Goal: Task Accomplishment & Management: Manage account settings

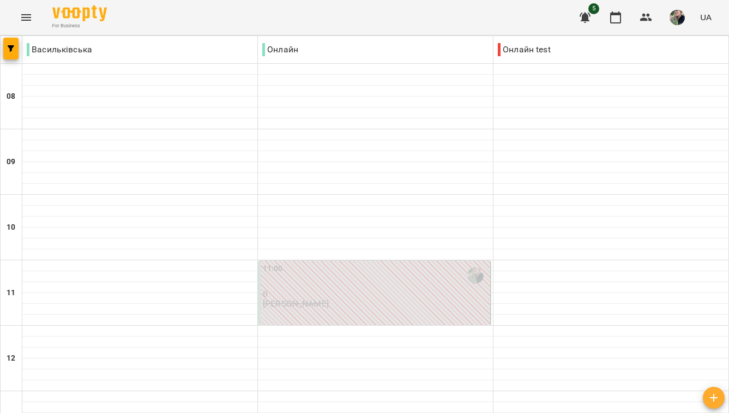
scroll to position [704, 0]
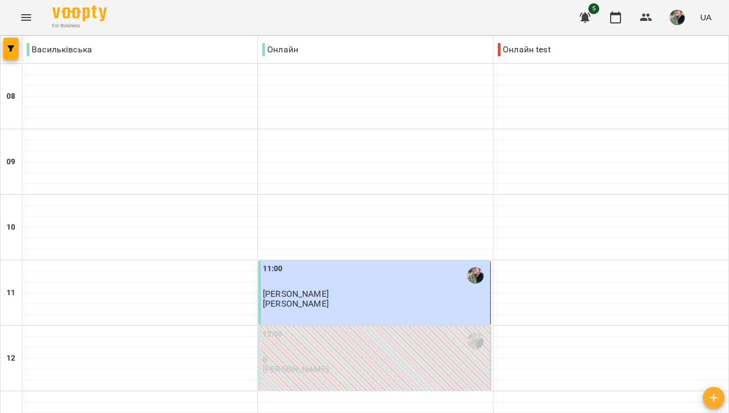
scroll to position [643, 0]
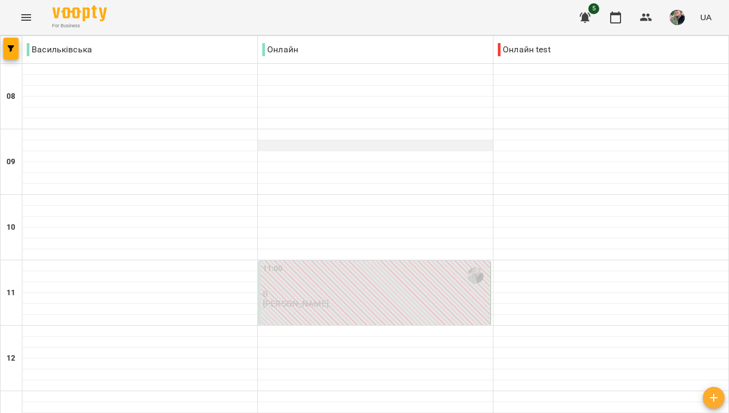
scroll to position [488, 0]
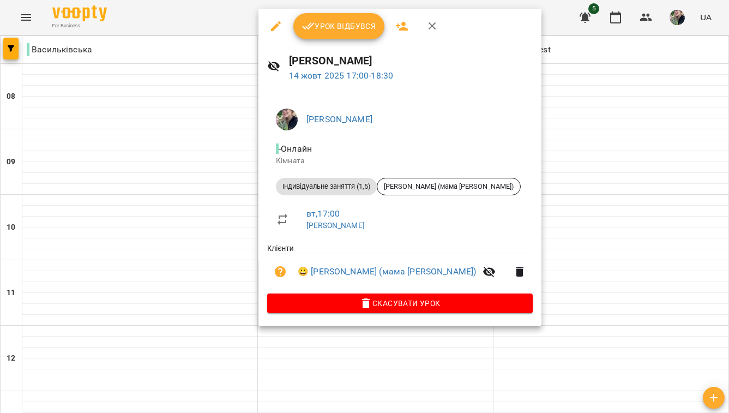
click at [341, 33] on button "Урок відбувся" at bounding box center [339, 26] width 92 height 26
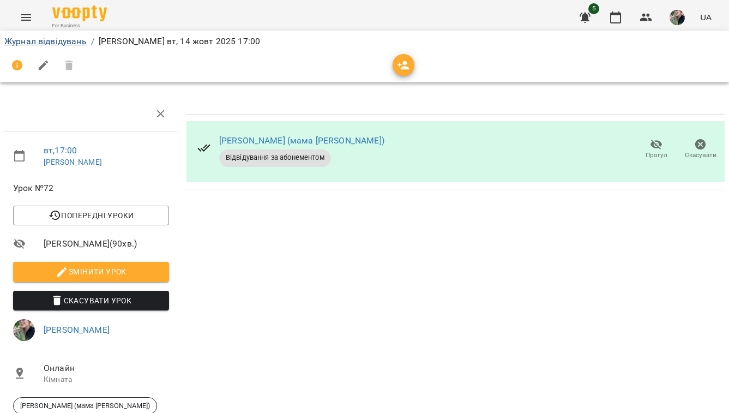
click at [74, 44] on link "Журнал відвідувань" at bounding box center [45, 41] width 82 height 10
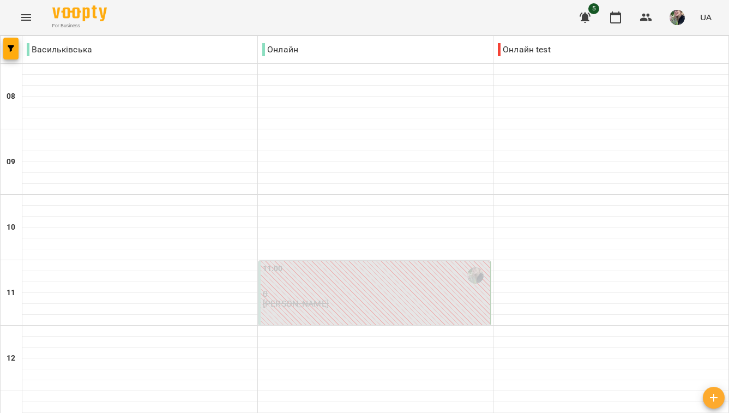
scroll to position [529, 0]
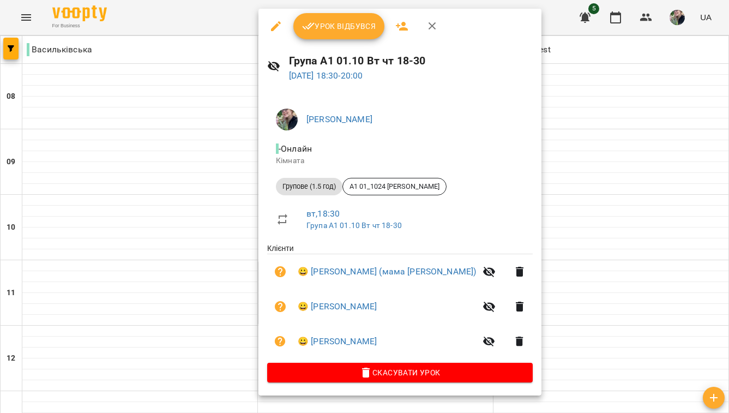
click at [354, 33] on button "Урок відбувся" at bounding box center [339, 26] width 92 height 26
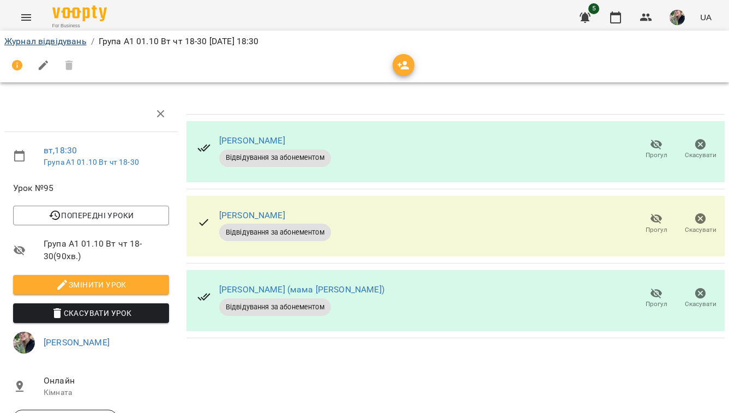
click at [69, 42] on link "Журнал відвідувань" at bounding box center [45, 41] width 82 height 10
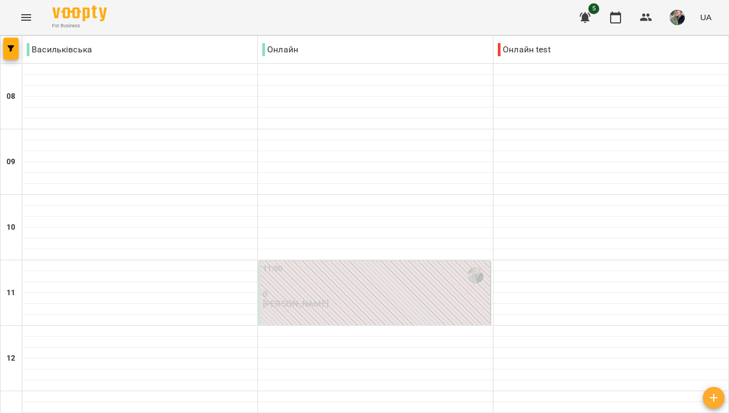
scroll to position [704, 0]
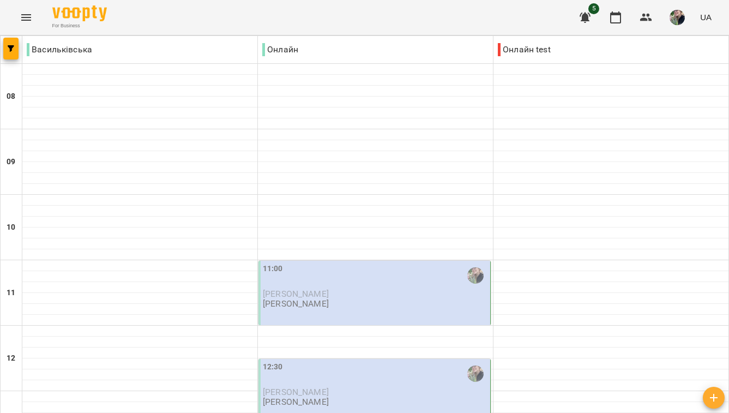
scroll to position [282, 0]
